Goal: Task Accomplishment & Management: Complete application form

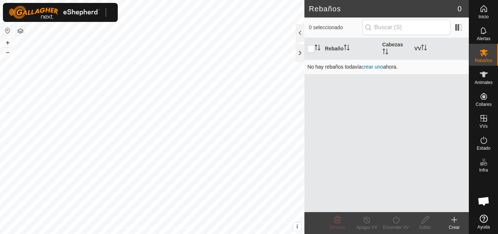
click at [379, 66] on link "crear uno" at bounding box center [373, 67] width 22 height 6
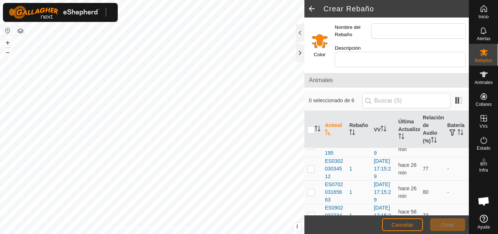
scroll to position [119, 0]
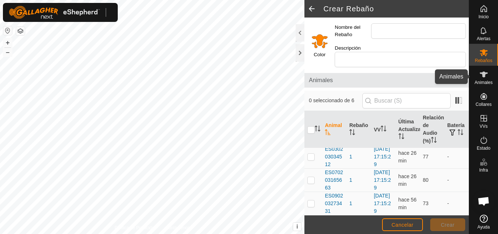
click at [485, 79] on es-animals-svg-icon at bounding box center [484, 75] width 13 height 12
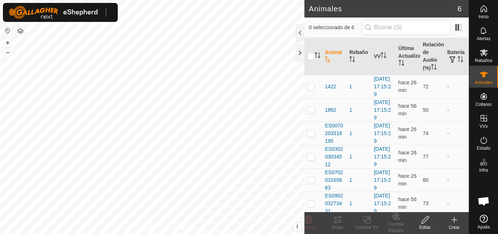
click at [453, 220] on icon at bounding box center [454, 219] width 9 height 9
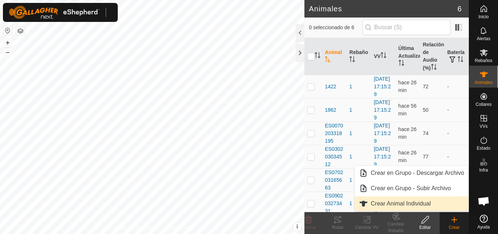
click at [427, 206] on link "Crear Animal Individual" at bounding box center [412, 203] width 114 height 15
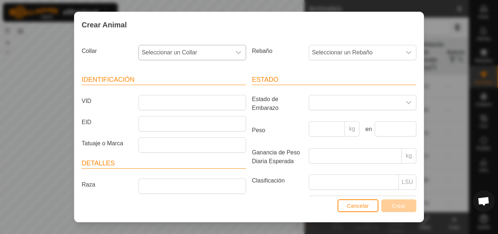
click at [236, 53] on icon "dropdown trigger" at bounding box center [239, 53] width 6 height 6
click at [187, 103] on li "1911117302" at bounding box center [191, 105] width 105 height 15
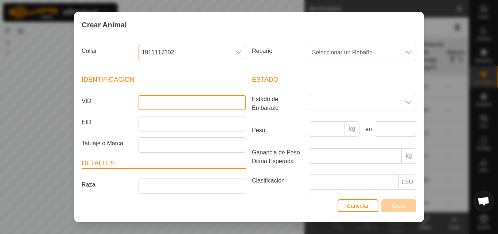
click at [185, 105] on input "VID" at bounding box center [193, 102] width 108 height 15
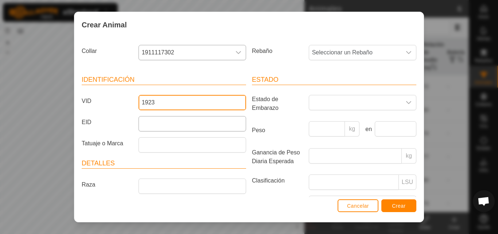
type input "1923"
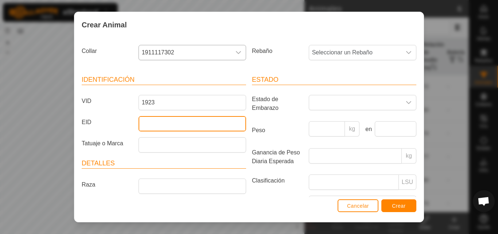
click at [178, 121] on input "EID" at bounding box center [193, 123] width 108 height 15
type input "000000000001923"
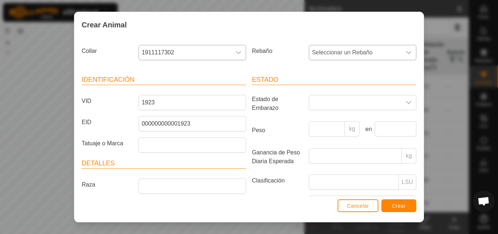
click at [395, 53] on span "Seleccionar un Rebaño" at bounding box center [355, 52] width 92 height 15
click at [331, 103] on li "1" at bounding box center [362, 105] width 105 height 15
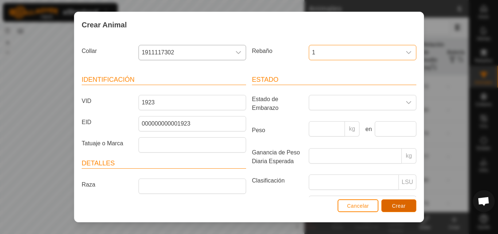
click at [397, 208] on span "Crear" at bounding box center [399, 206] width 14 height 6
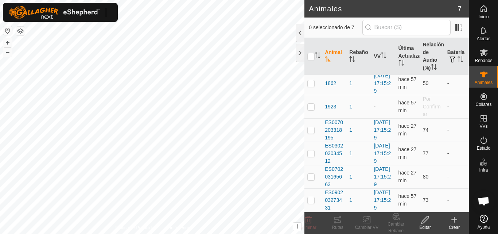
scroll to position [45, 0]
click at [327, 105] on span "1923" at bounding box center [330, 107] width 11 height 8
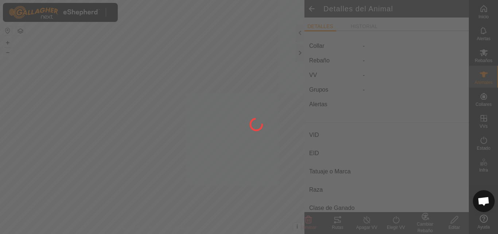
type input "1923"
type input "000000000001923"
type input "-"
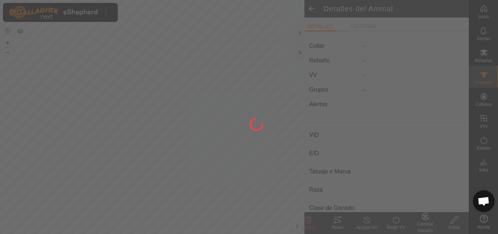
type input "0 kg"
type input "-"
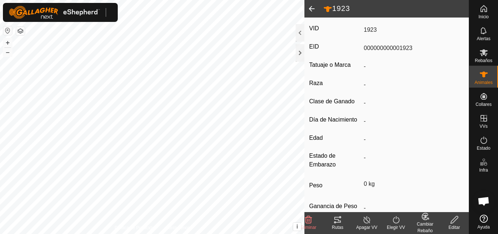
scroll to position [130, 0]
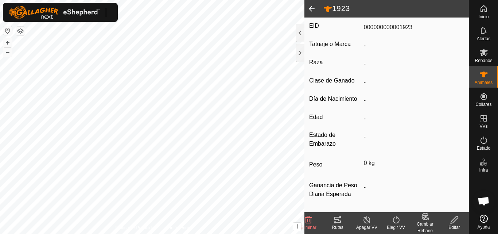
click at [398, 226] on div "Elegir VV" at bounding box center [396, 227] width 29 height 7
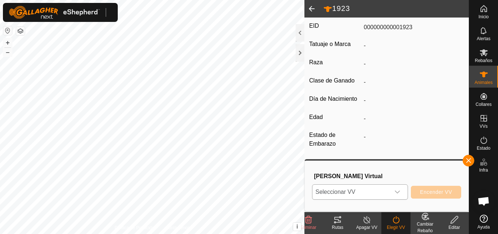
click at [396, 192] on icon "dropdown trigger" at bounding box center [398, 192] width 6 height 6
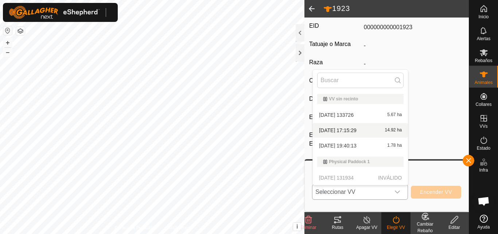
click at [392, 129] on li "[DATE] 17:15:29 14.92 ha" at bounding box center [360, 130] width 95 height 15
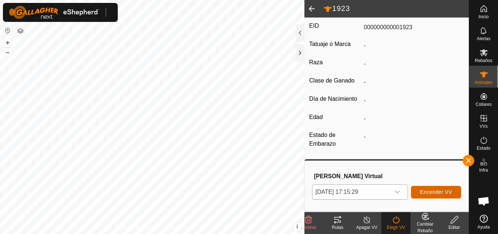
click at [429, 189] on span "Encender VV" at bounding box center [436, 192] width 32 height 6
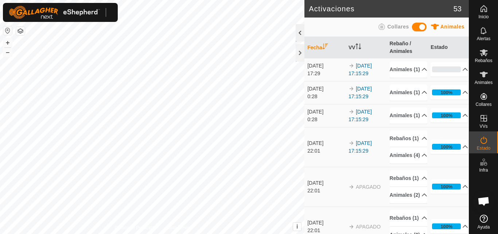
click at [300, 34] on div at bounding box center [300, 33] width 9 height 18
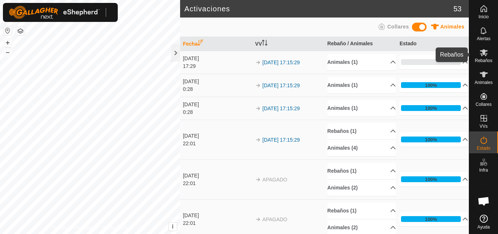
click at [484, 58] on span "Rebaños" at bounding box center [484, 60] width 18 height 4
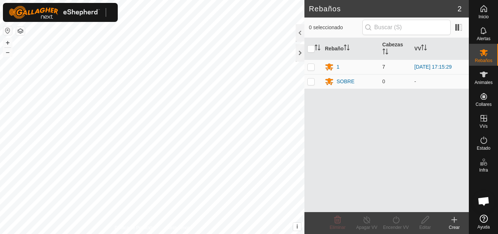
click at [316, 72] on td at bounding box center [314, 66] width 18 height 15
checkbox input "true"
click at [300, 36] on div at bounding box center [300, 33] width 9 height 18
